Goal: Information Seeking & Learning: Learn about a topic

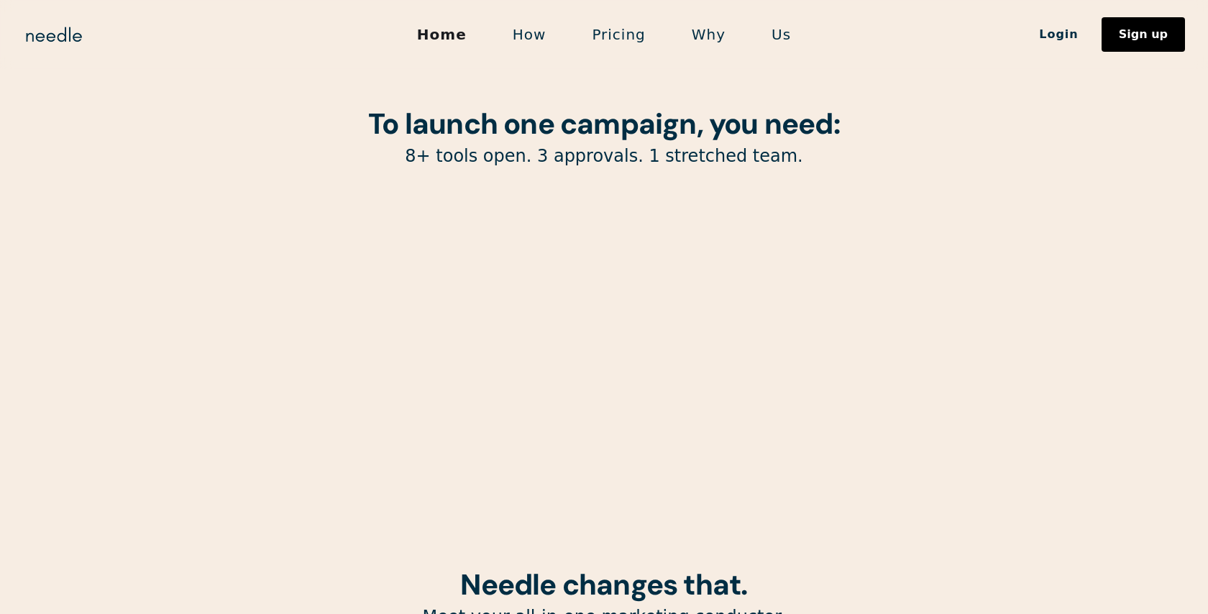
click at [517, 34] on link "How" at bounding box center [529, 34] width 80 height 30
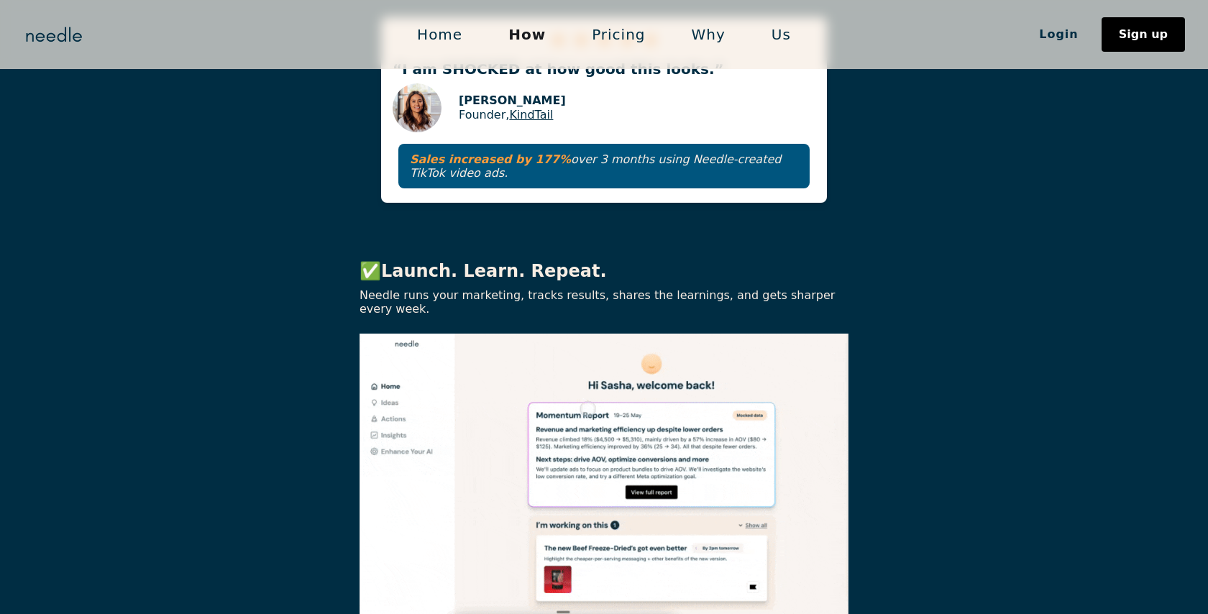
scroll to position [2652, 0]
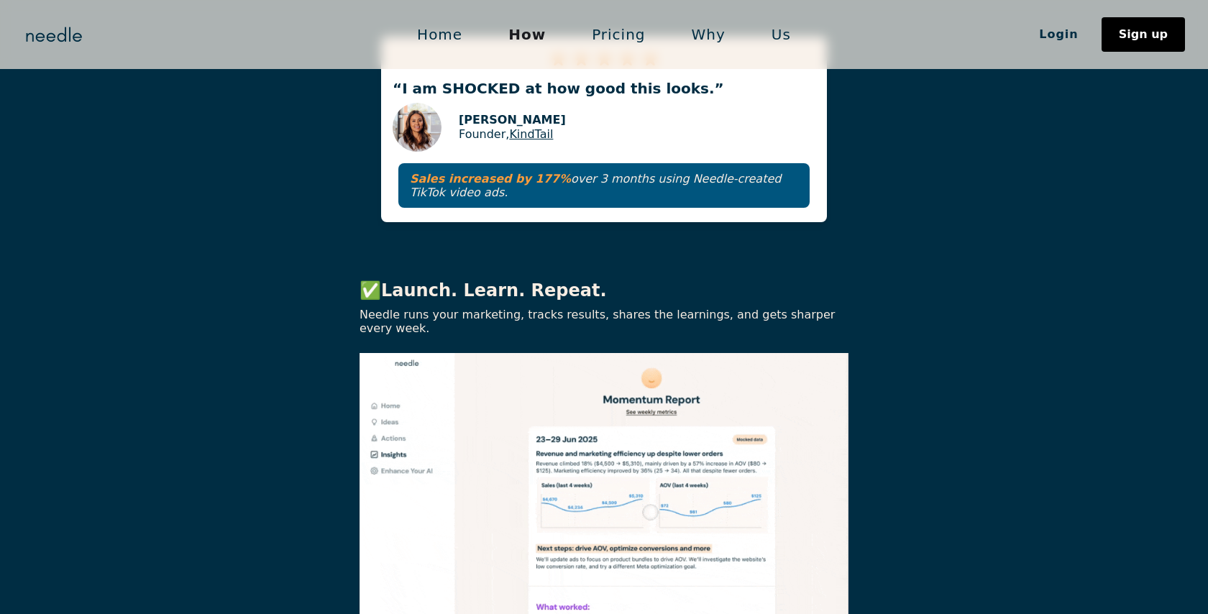
click at [635, 353] on img at bounding box center [603, 494] width 489 height 282
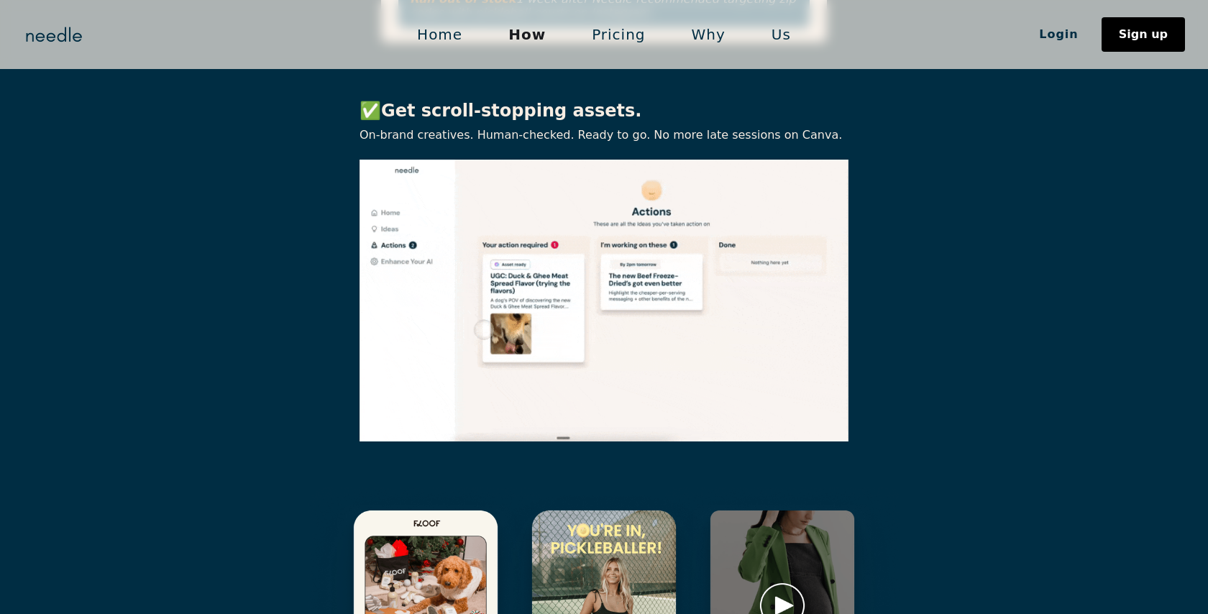
scroll to position [1818, 0]
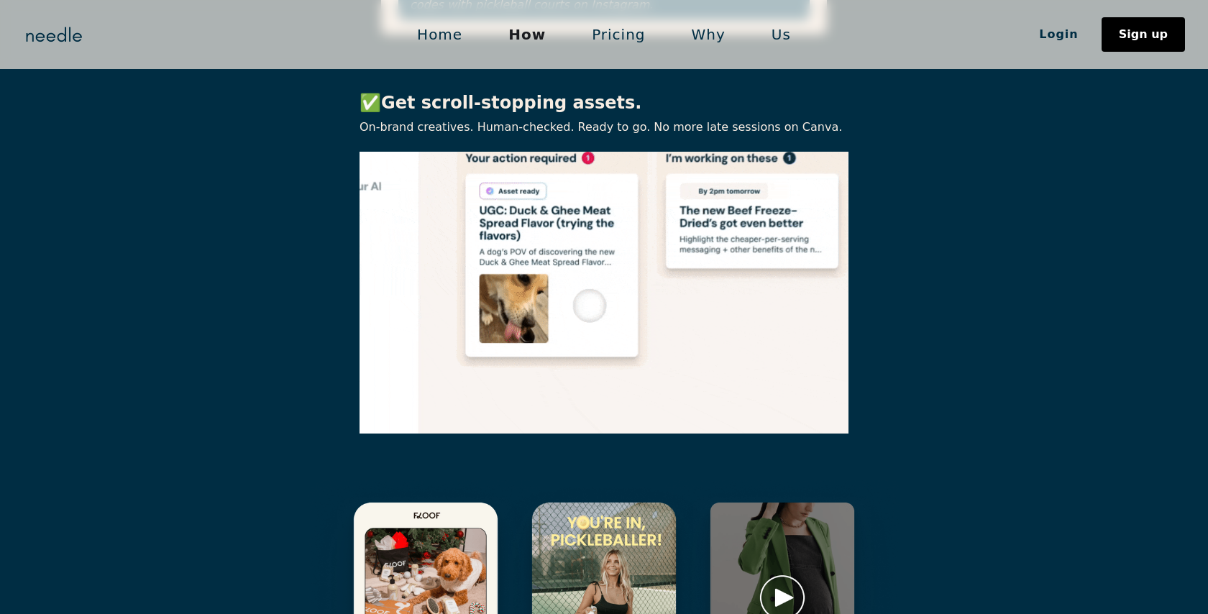
click at [1113, 321] on div "✅ Get scroll-stopping assets. On-brand creatives. Human-checked. Ready to go. N…" at bounding box center [604, 562] width 1208 height 987
